Goal: Information Seeking & Learning: Learn about a topic

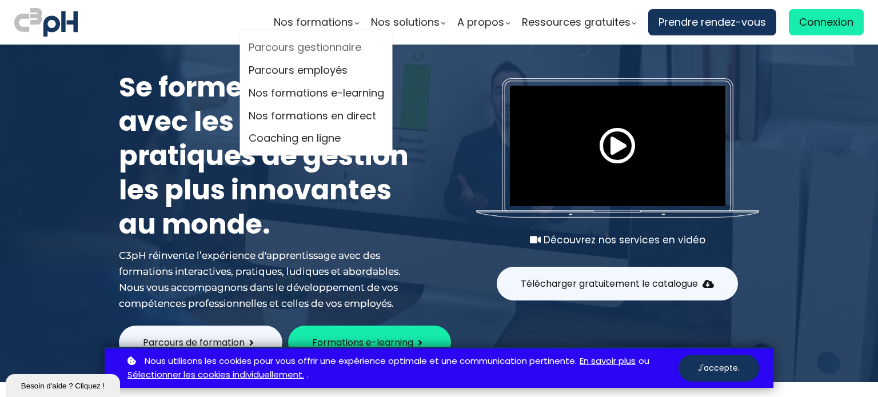
click at [321, 50] on link "Parcours gestionnaire" at bounding box center [317, 47] width 136 height 17
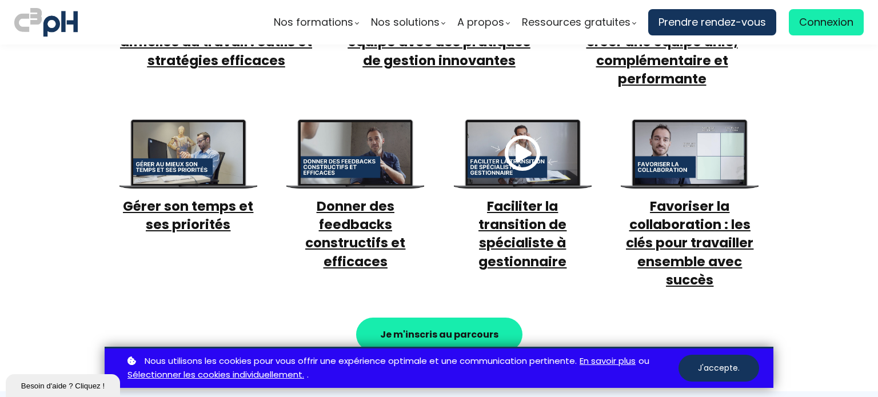
scroll to position [675, 0]
click at [524, 212] on span "Faciliter la transition de spécialiste à gestionnaire" at bounding box center [523, 234] width 88 height 74
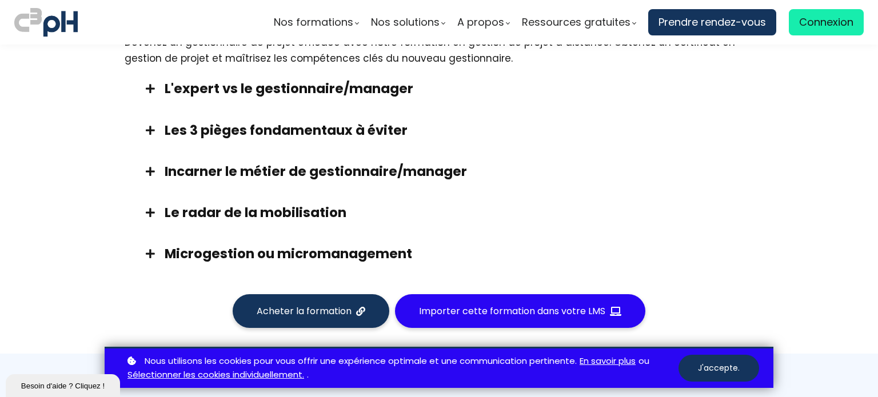
scroll to position [974, 0]
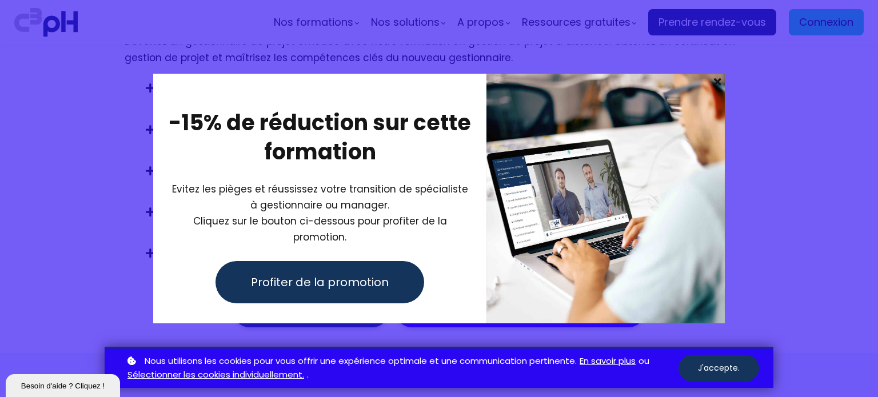
click at [74, 256] on div at bounding box center [439, 198] width 878 height 397
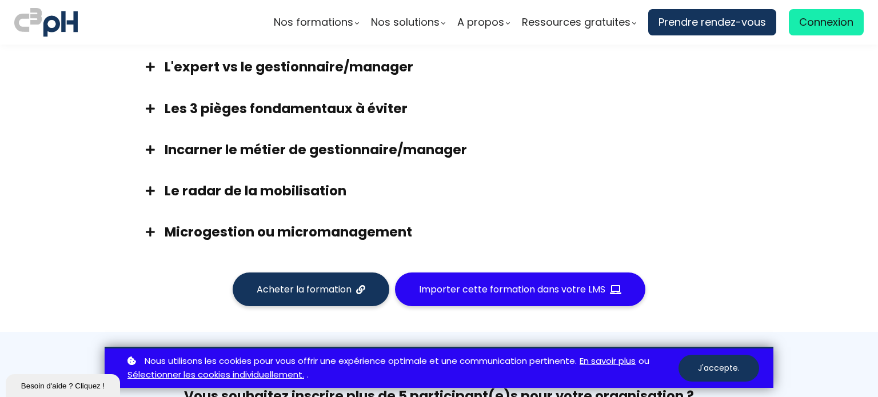
scroll to position [995, 0]
click at [242, 156] on h3 "Incarner le métier de gestionnaire/manager" at bounding box center [453, 149] width 577 height 18
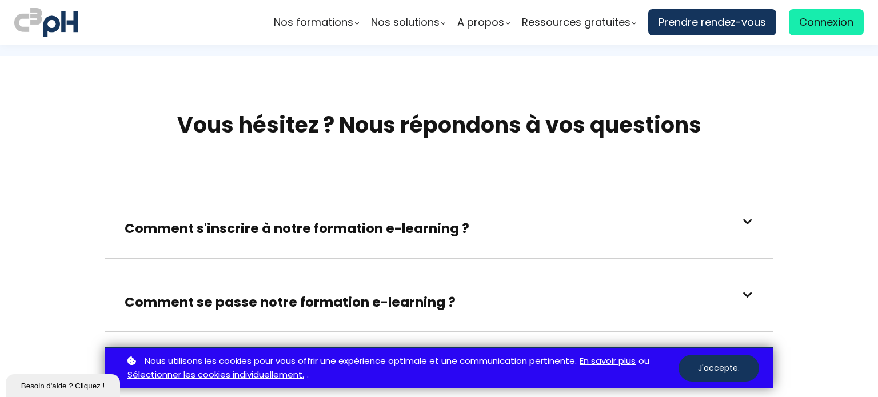
scroll to position [3119, 0]
